Goal: Obtain resource: Download file/media

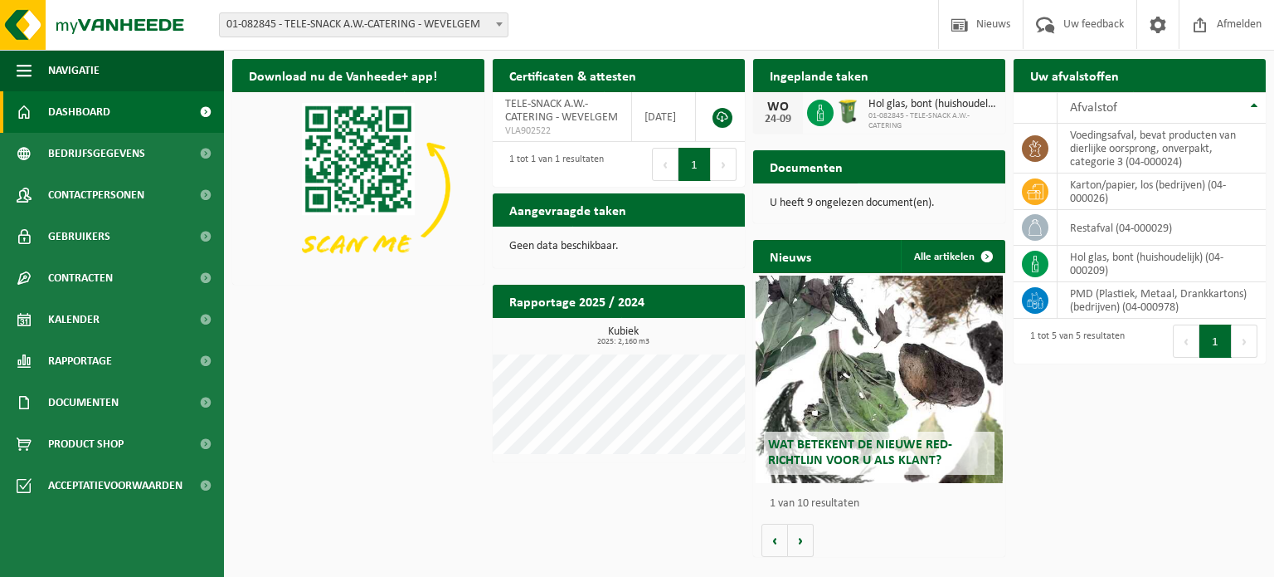
click at [908, 183] on link "Bekijk uw documenten" at bounding box center [931, 199] width 146 height 33
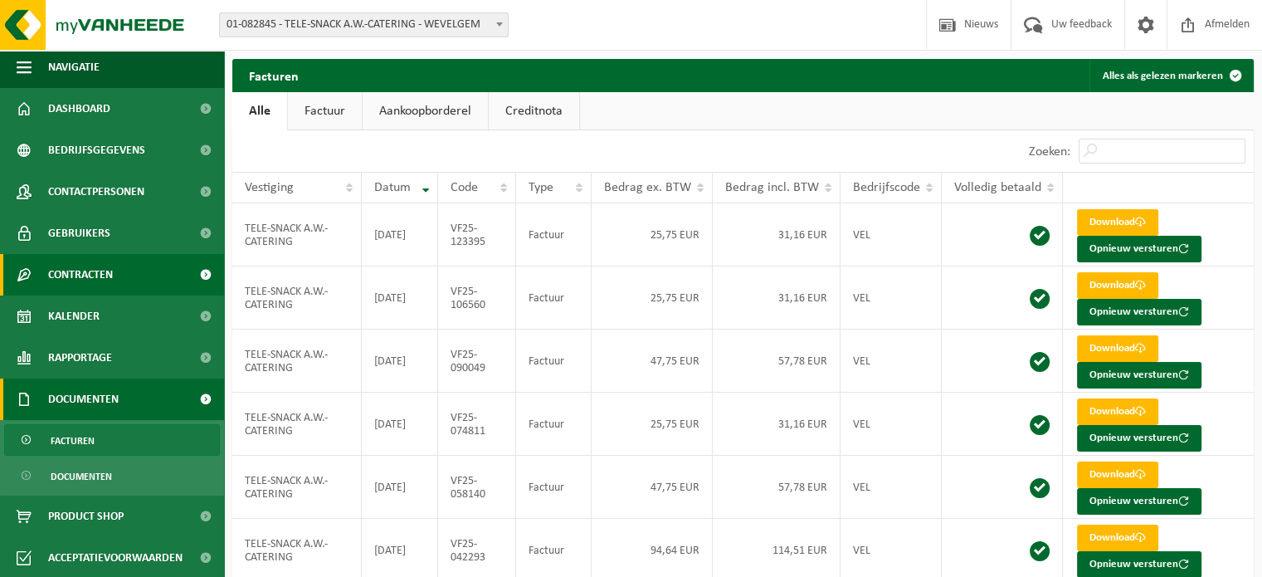
scroll to position [4, 0]
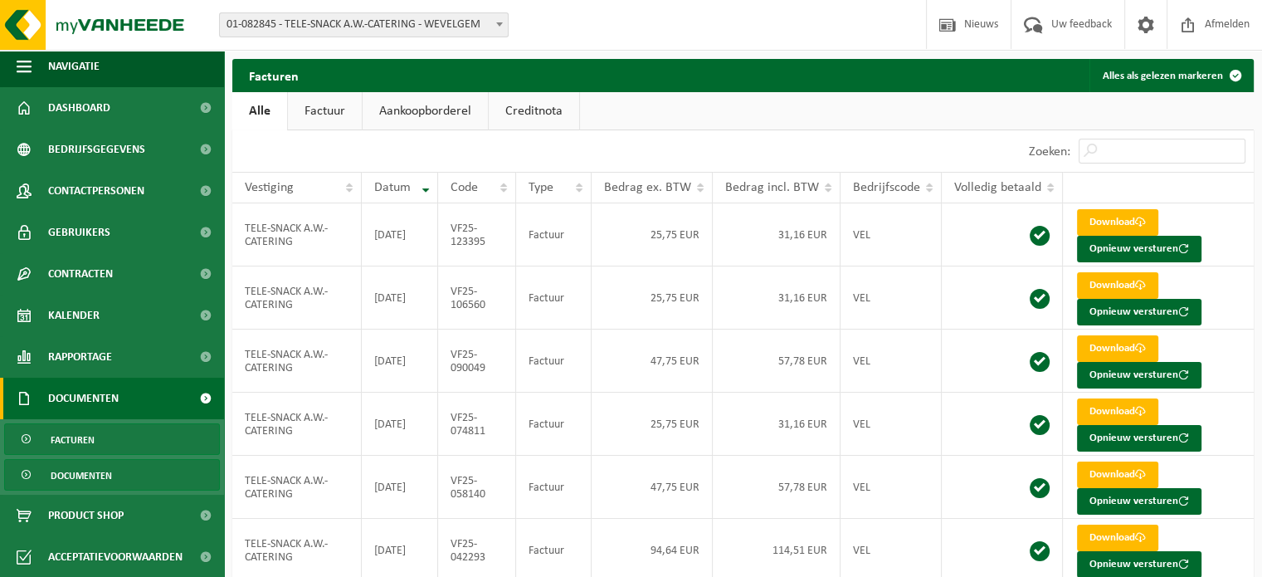
click at [87, 468] on span "Documenten" at bounding box center [81, 476] width 61 height 32
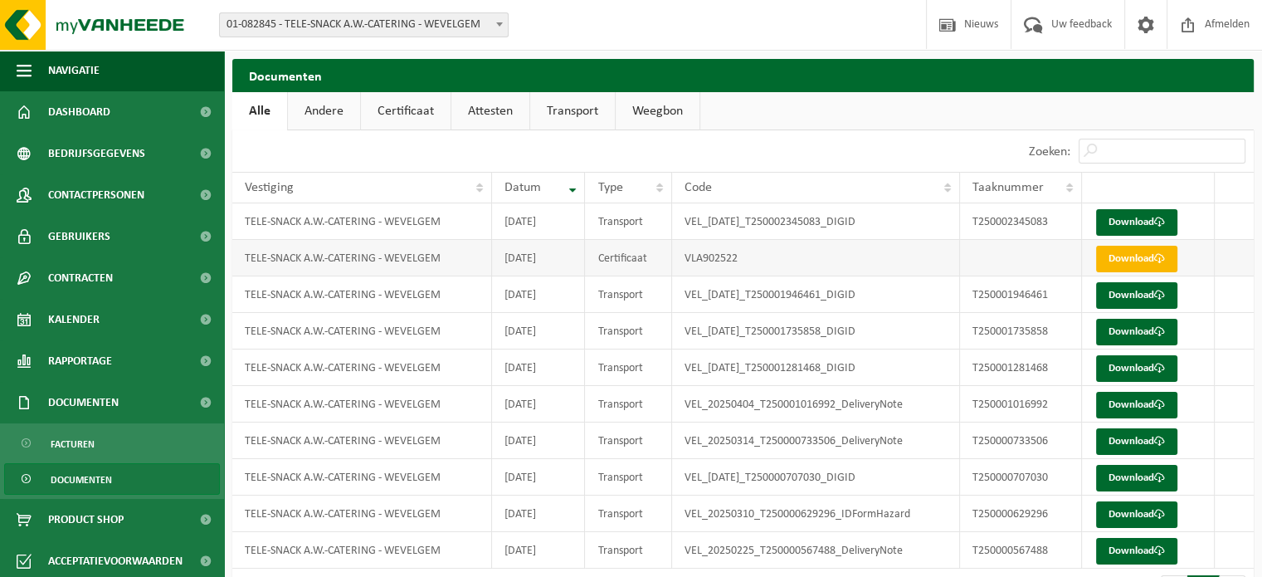
click at [1148, 258] on link "Download" at bounding box center [1136, 259] width 81 height 27
click at [504, 115] on link "Attesten" at bounding box center [490, 111] width 78 height 38
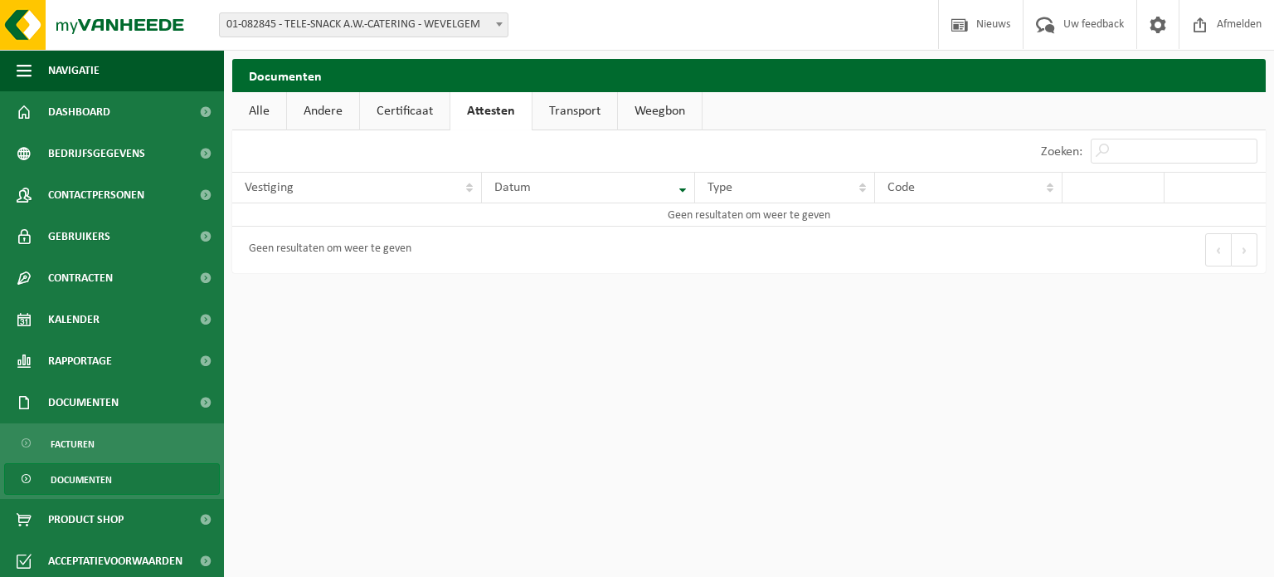
click at [402, 102] on link "Certificaat" at bounding box center [405, 111] width 90 height 38
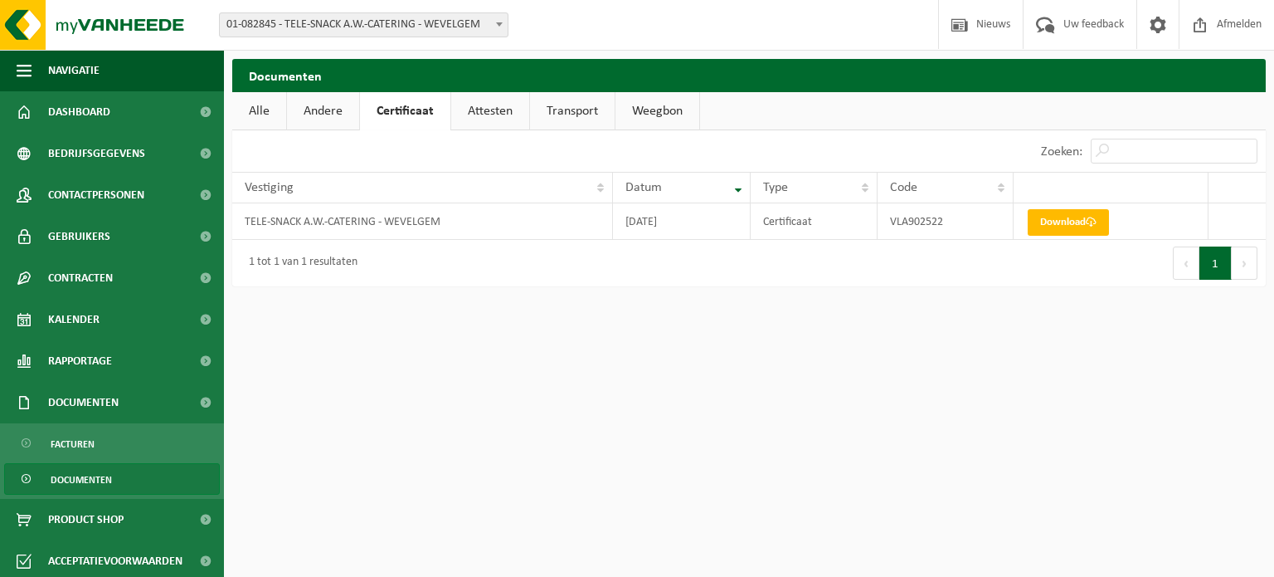
click at [328, 109] on link "Andere" at bounding box center [323, 111] width 72 height 38
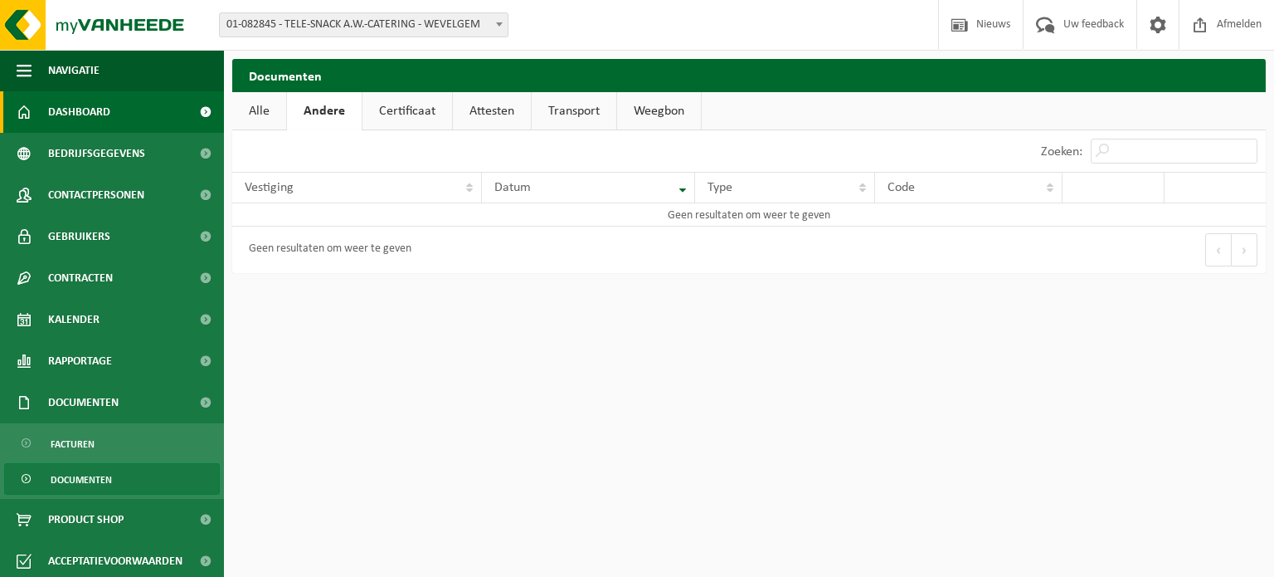
click at [86, 109] on span "Dashboard" at bounding box center [79, 111] width 62 height 41
